Goal: Task Accomplishment & Management: Use online tool/utility

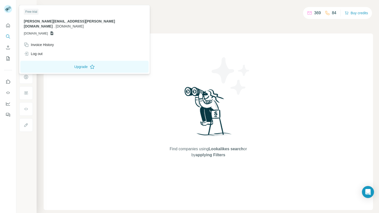
click at [153, 22] on div "Companies People" at bounding box center [208, 21] width 329 height 11
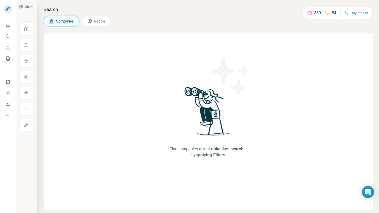
click at [105, 20] on span "People" at bounding box center [100, 21] width 12 height 5
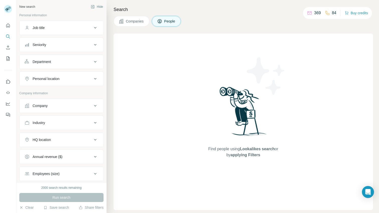
click at [119, 18] on button "Companies" at bounding box center [131, 21] width 36 height 11
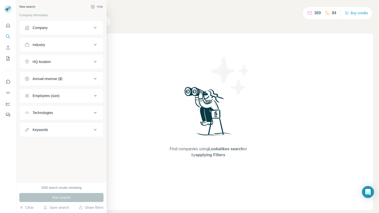
click at [38, 30] on div "Company" at bounding box center [40, 27] width 15 height 5
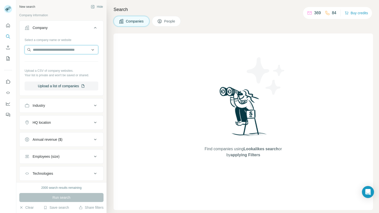
click at [43, 52] on input "text" at bounding box center [62, 49] width 74 height 9
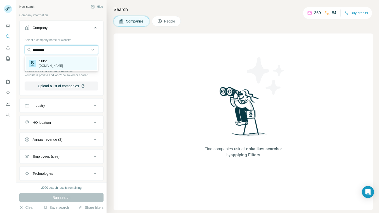
type input "*********"
click at [43, 61] on p "Surfe" at bounding box center [51, 61] width 24 height 5
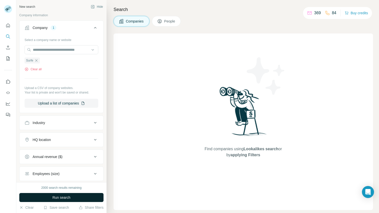
click at [41, 199] on button "Run search" at bounding box center [61, 197] width 84 height 9
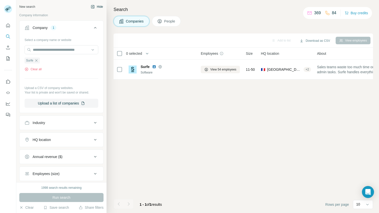
click at [98, 8] on button "Hide" at bounding box center [96, 7] width 19 height 8
